Goal: Information Seeking & Learning: Understand process/instructions

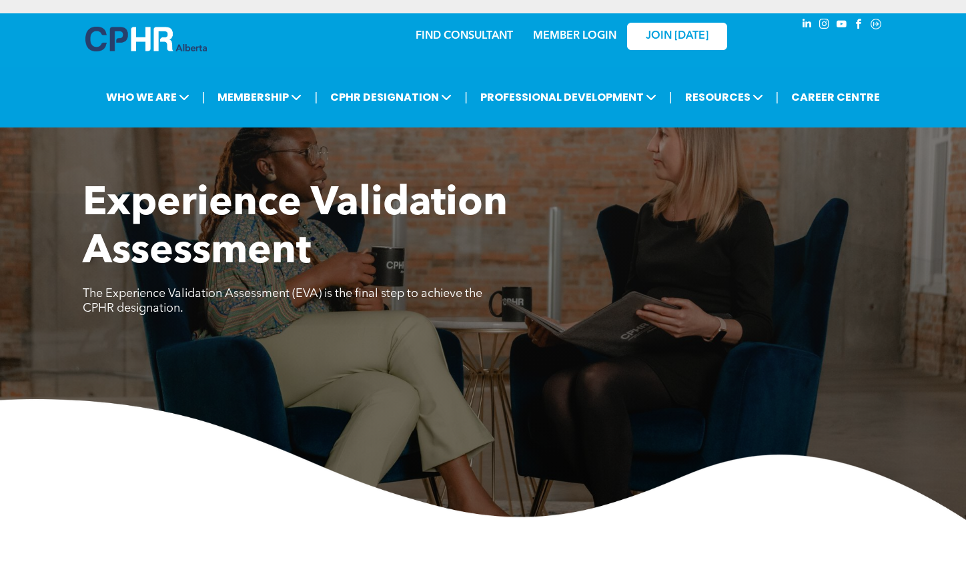
scroll to position [510, 0]
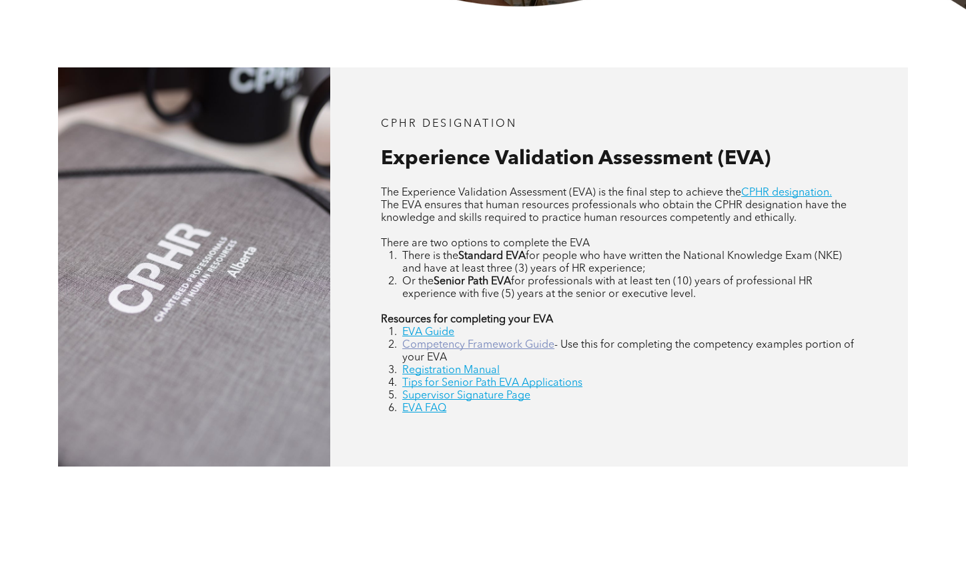
click at [449, 345] on link "Competency Framework Guide" at bounding box center [478, 344] width 152 height 11
click at [437, 329] on link "EVA Guide" at bounding box center [428, 332] width 52 height 11
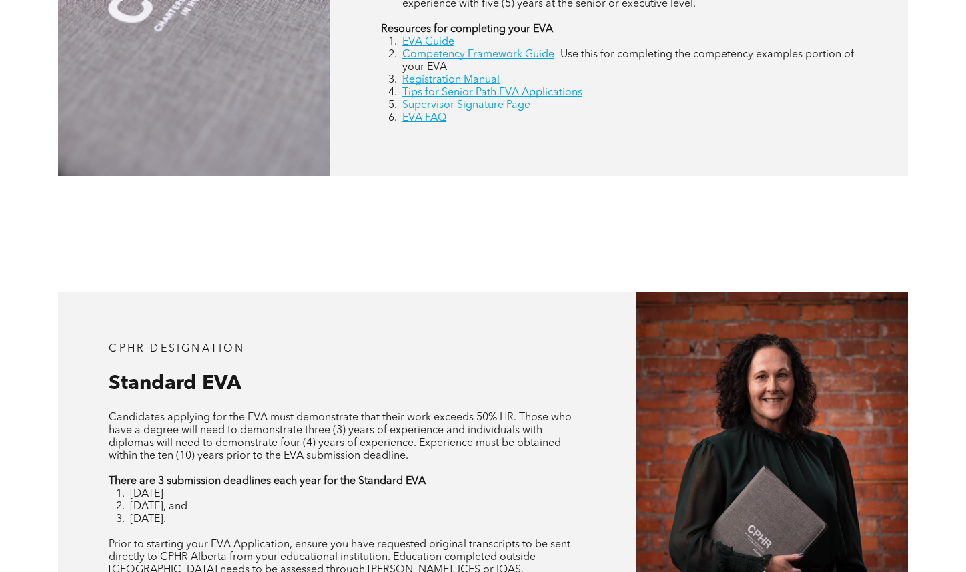
scroll to position [1067, 0]
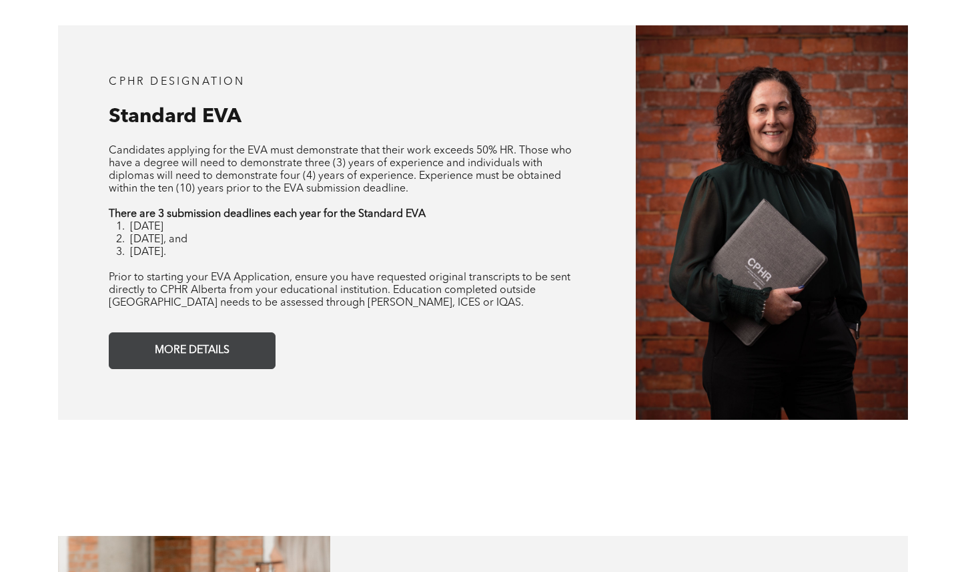
click at [239, 340] on link "MORE DETAILS" at bounding box center [192, 350] width 167 height 37
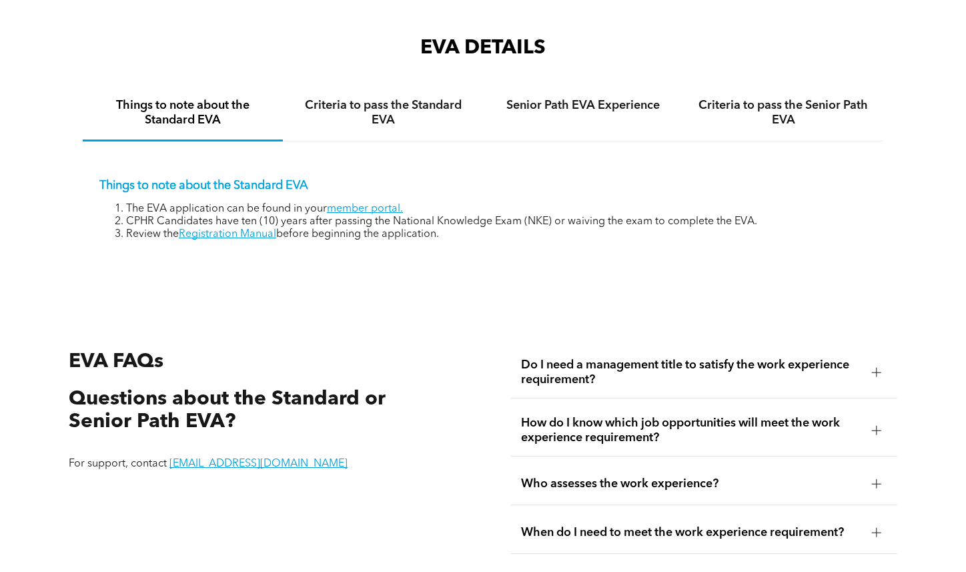
scroll to position [2030, 0]
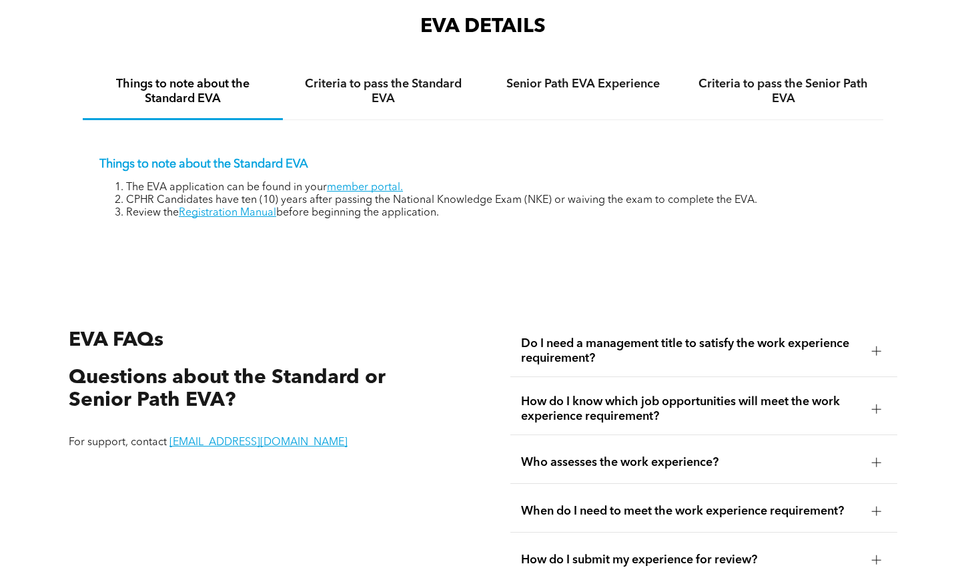
click at [663, 406] on span "How do I know which job opportunities will meet the work experience requirement?" at bounding box center [691, 408] width 340 height 29
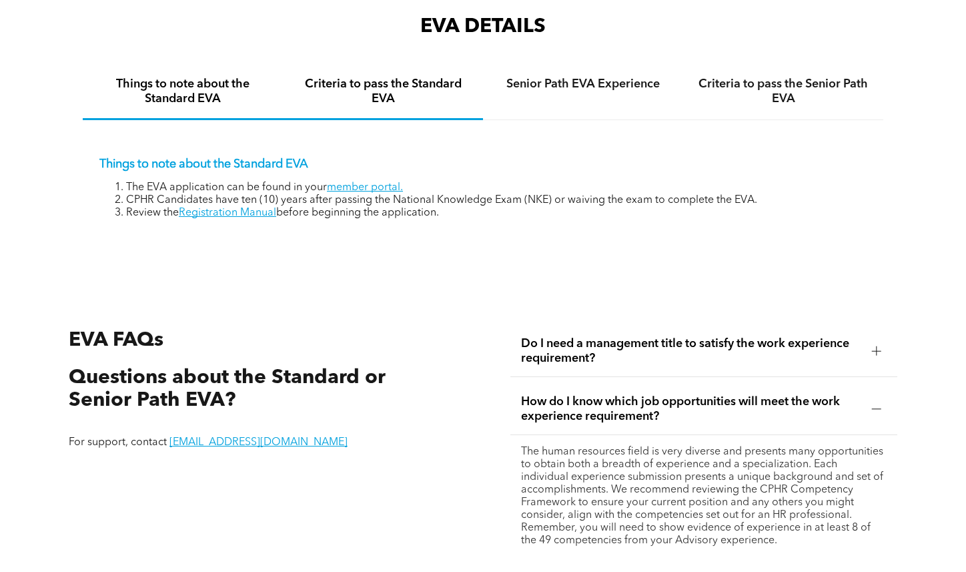
click at [351, 87] on h4 "Criteria to pass the Standard EVA" at bounding box center [383, 91] width 176 height 29
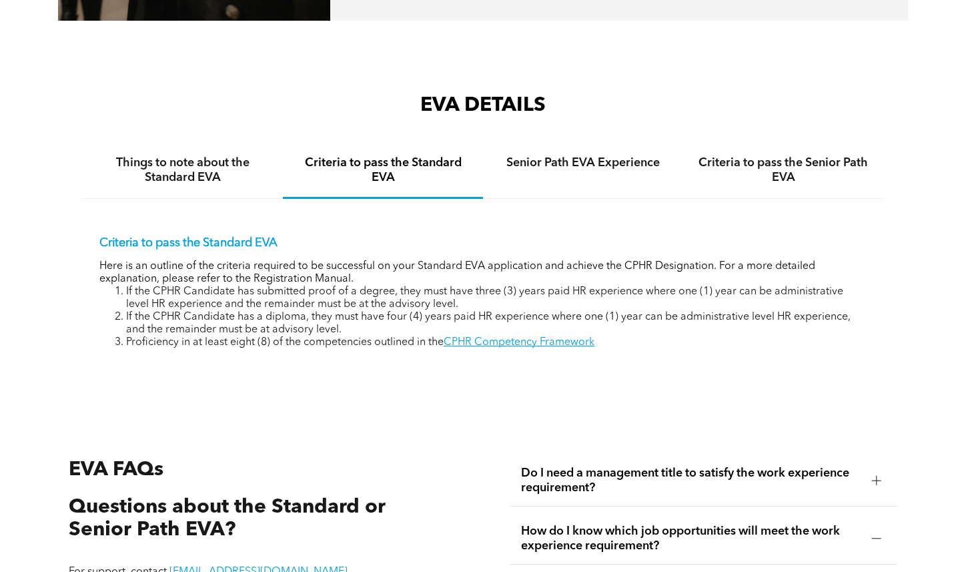
scroll to position [1897, 0]
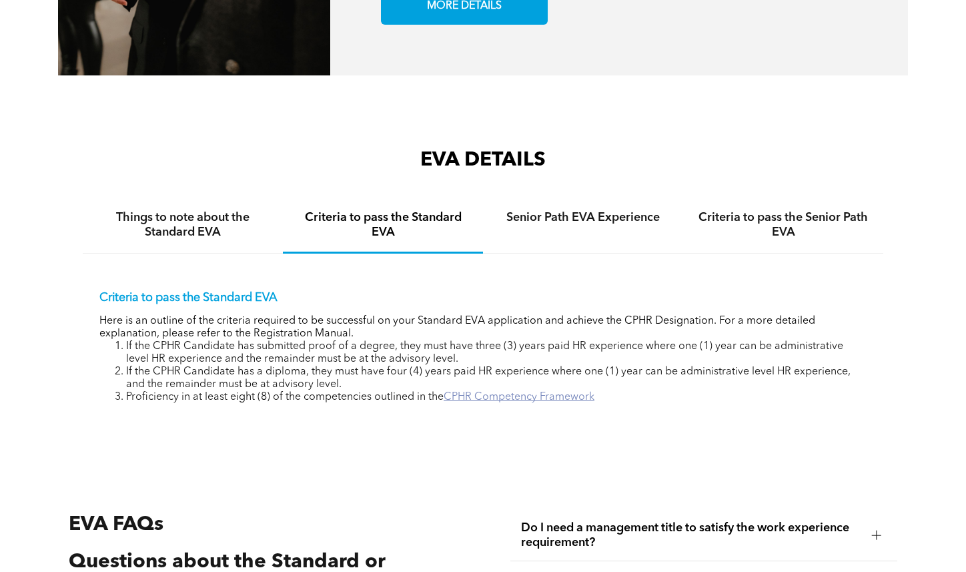
click at [500, 399] on link "CPHR Competency Framework" at bounding box center [519, 397] width 151 height 11
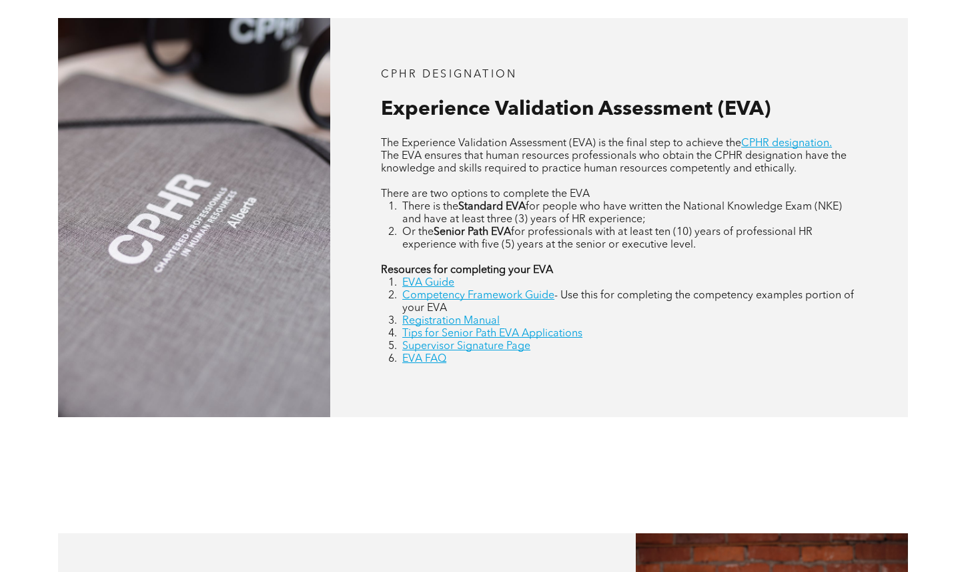
scroll to position [534, 0]
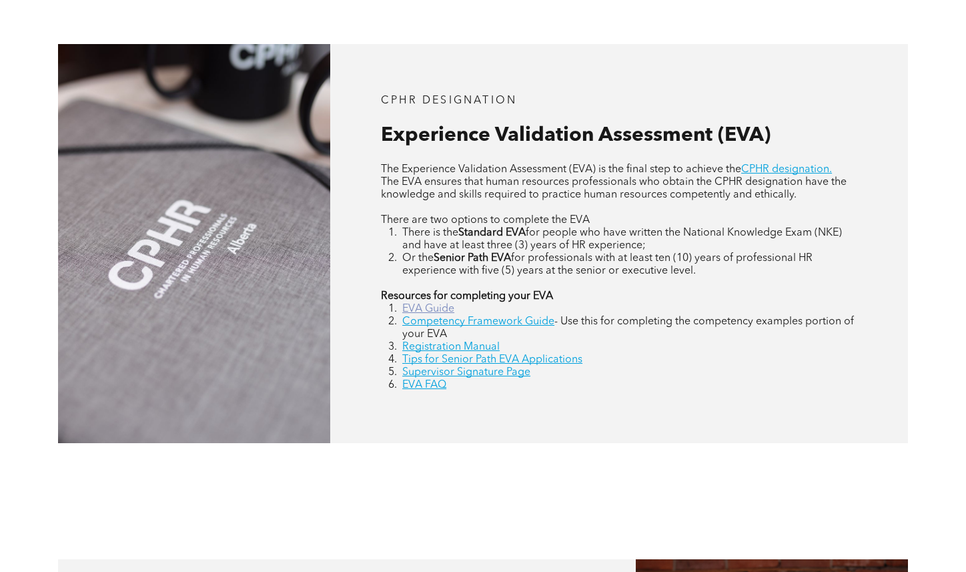
click at [436, 307] on link "EVA Guide" at bounding box center [428, 308] width 52 height 11
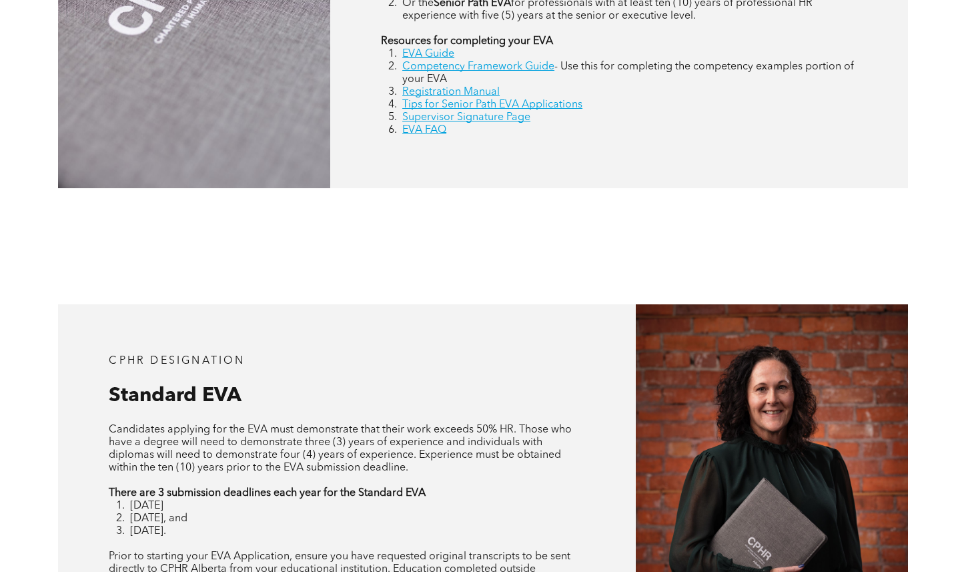
scroll to position [934, 0]
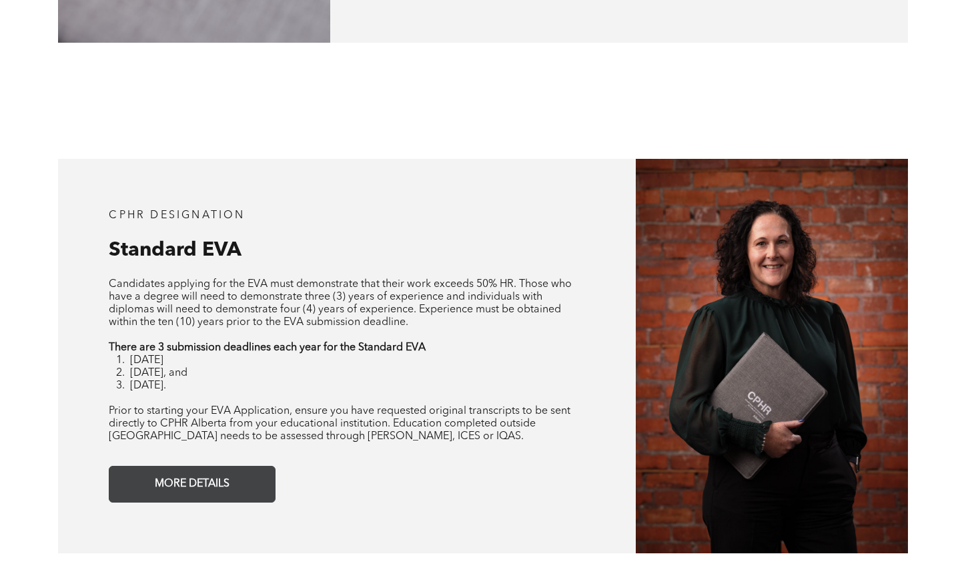
click at [147, 484] on link "MORE DETAILS" at bounding box center [192, 484] width 167 height 37
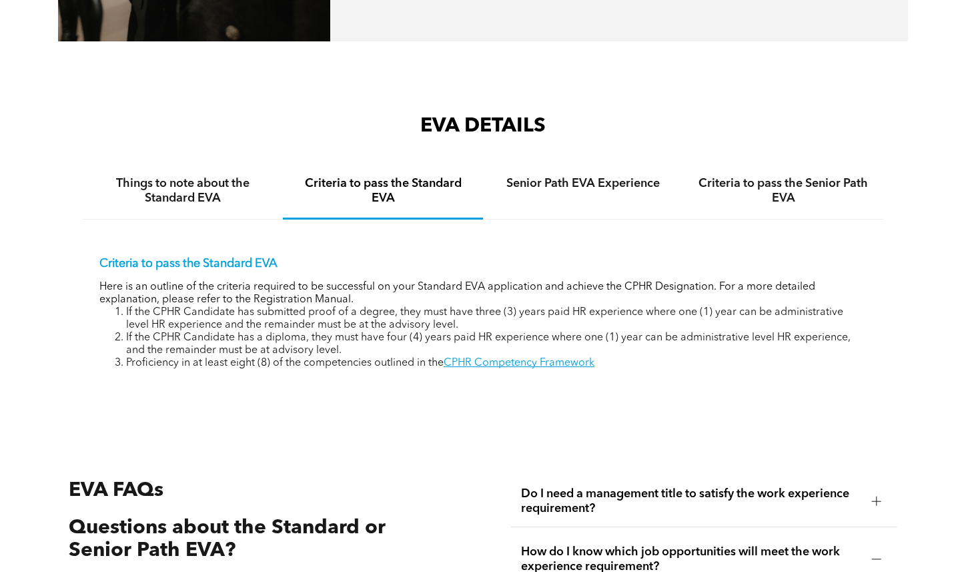
scroll to position [2030, 0]
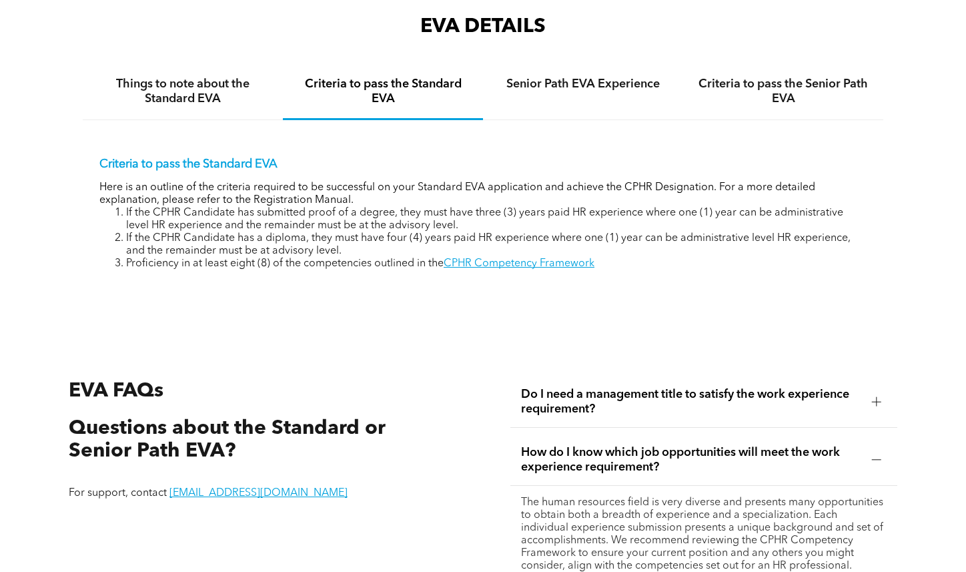
click at [509, 268] on div "Criteria to pass the Standard EVA Here is an outline of the criteria required t…" at bounding box center [483, 203] width 800 height 167
click at [510, 263] on link "CPHR Competency Framework" at bounding box center [519, 263] width 151 height 11
